Goal: Go to known website: Go to known website

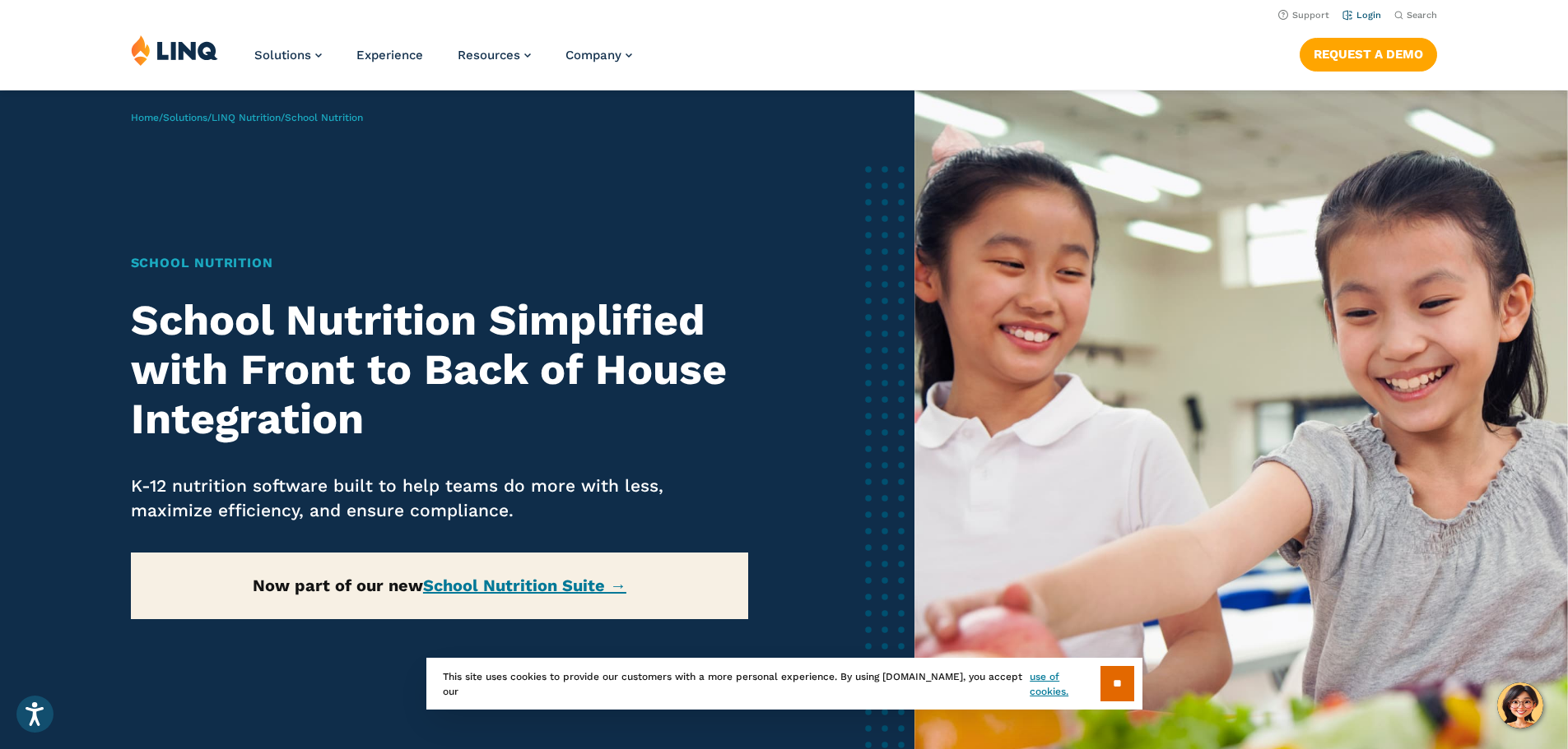
click at [1366, 16] on link "Login" at bounding box center [1362, 14] width 38 height 11
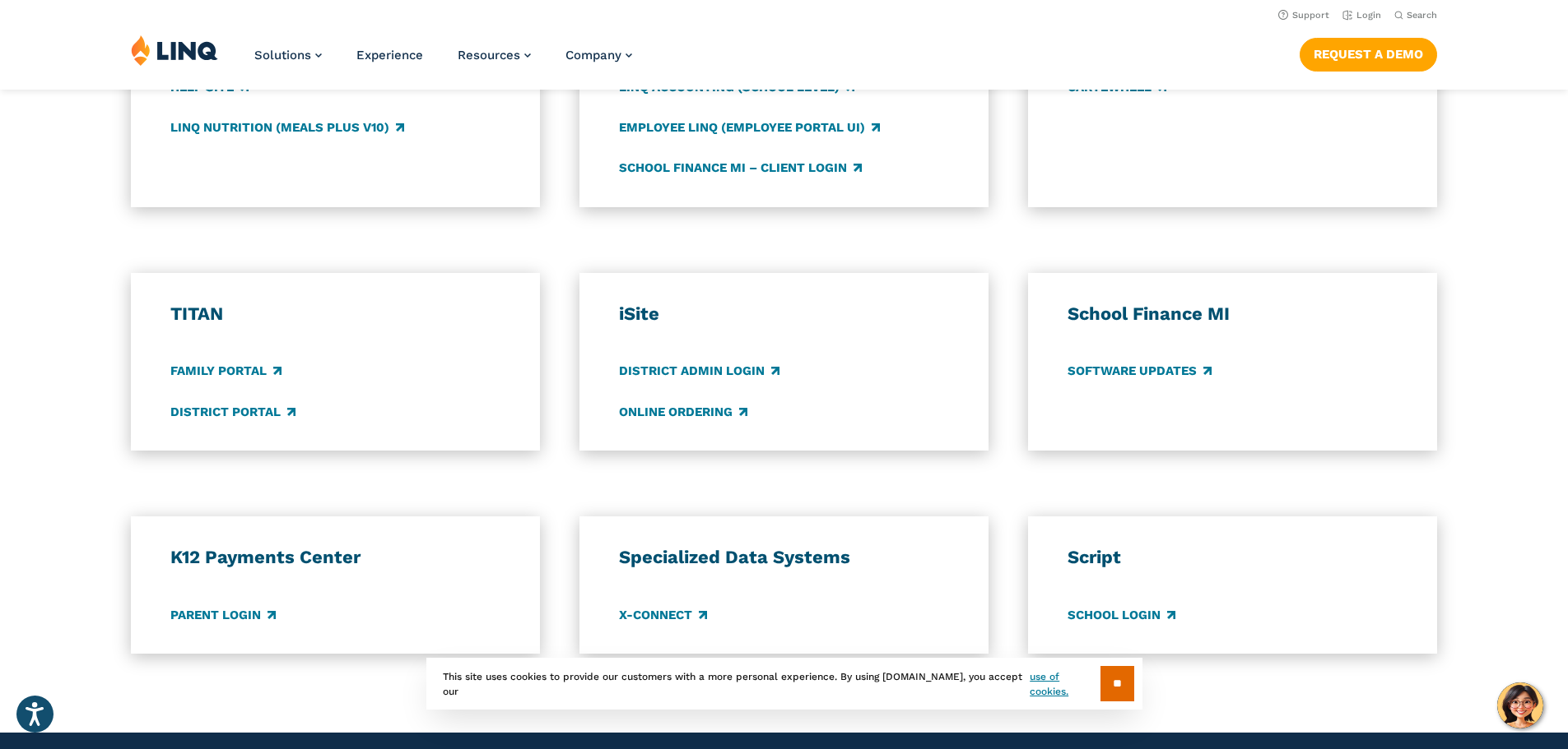
scroll to position [987, 0]
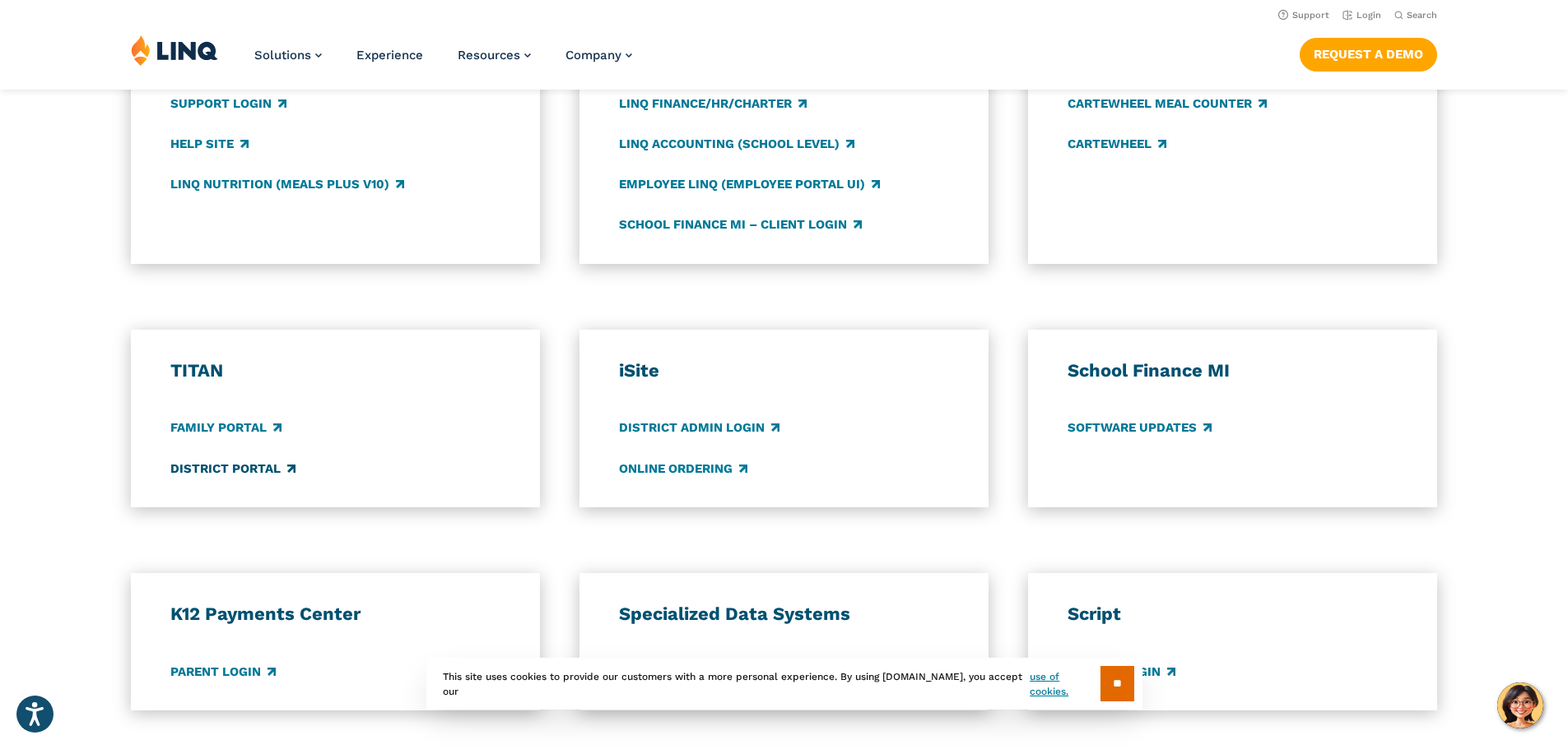
click at [173, 467] on link "District Portal" at bounding box center [233, 468] width 126 height 18
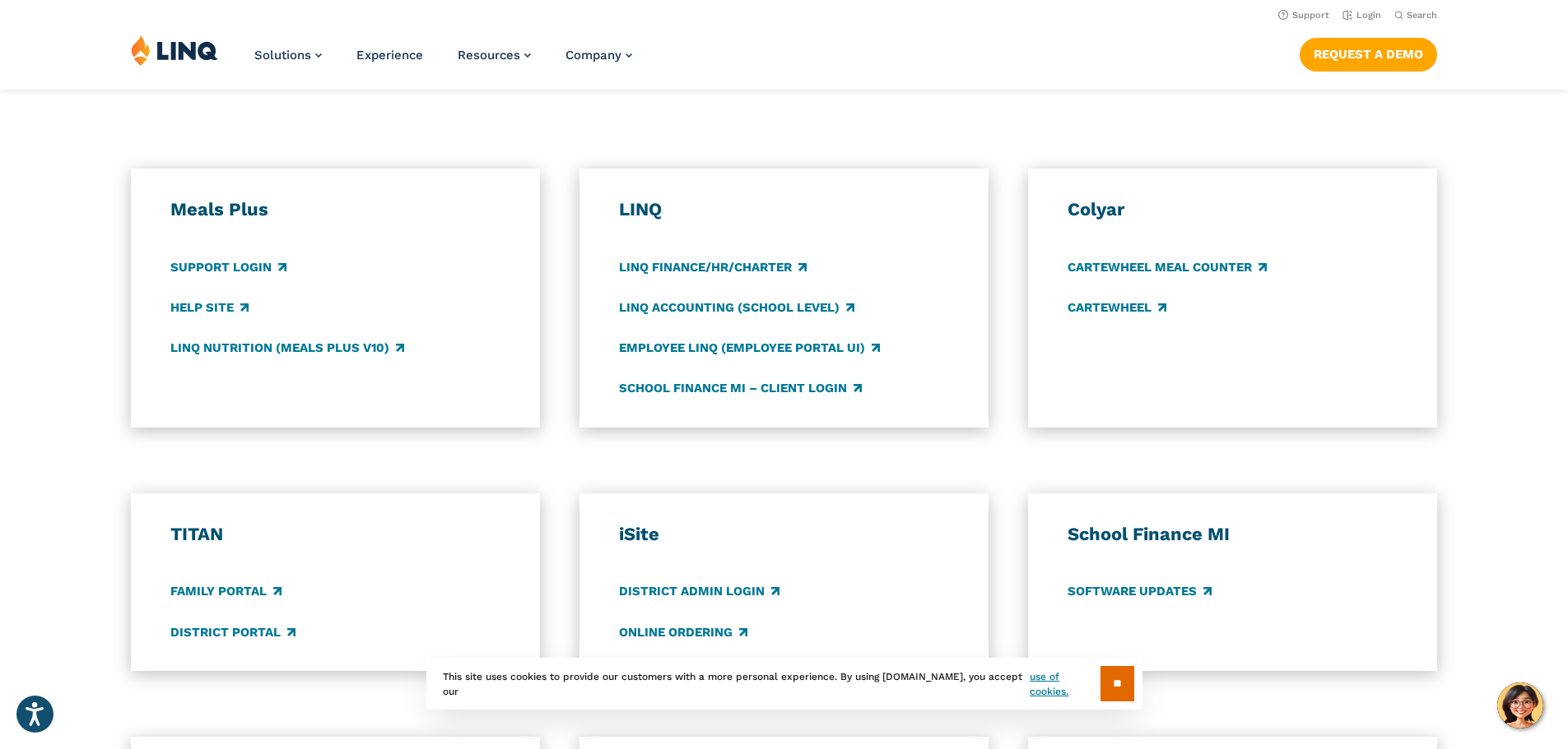
scroll to position [823, 0]
click at [193, 638] on link "District Portal" at bounding box center [233, 633] width 126 height 18
